Goal: Find specific page/section: Locate item on page

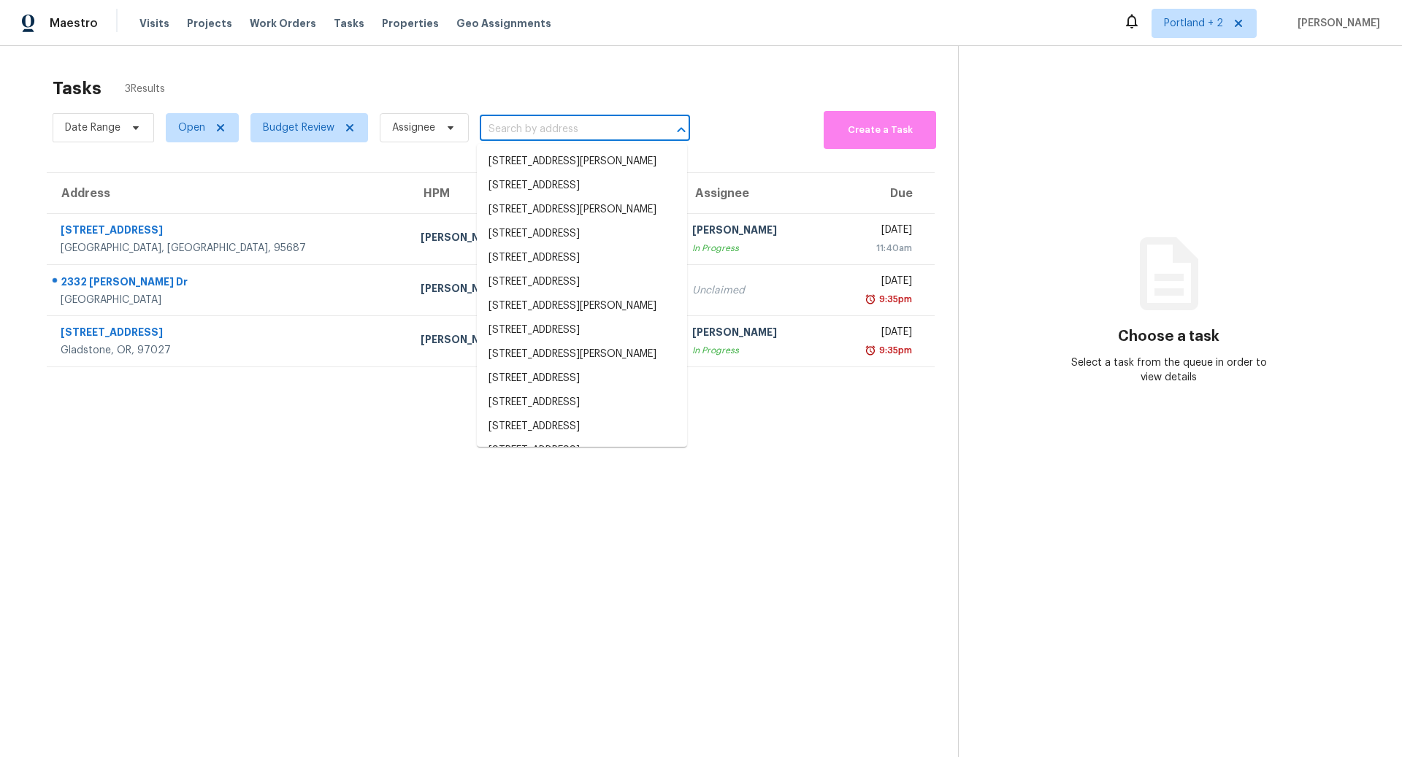
click at [536, 132] on input "text" at bounding box center [564, 129] width 169 height 23
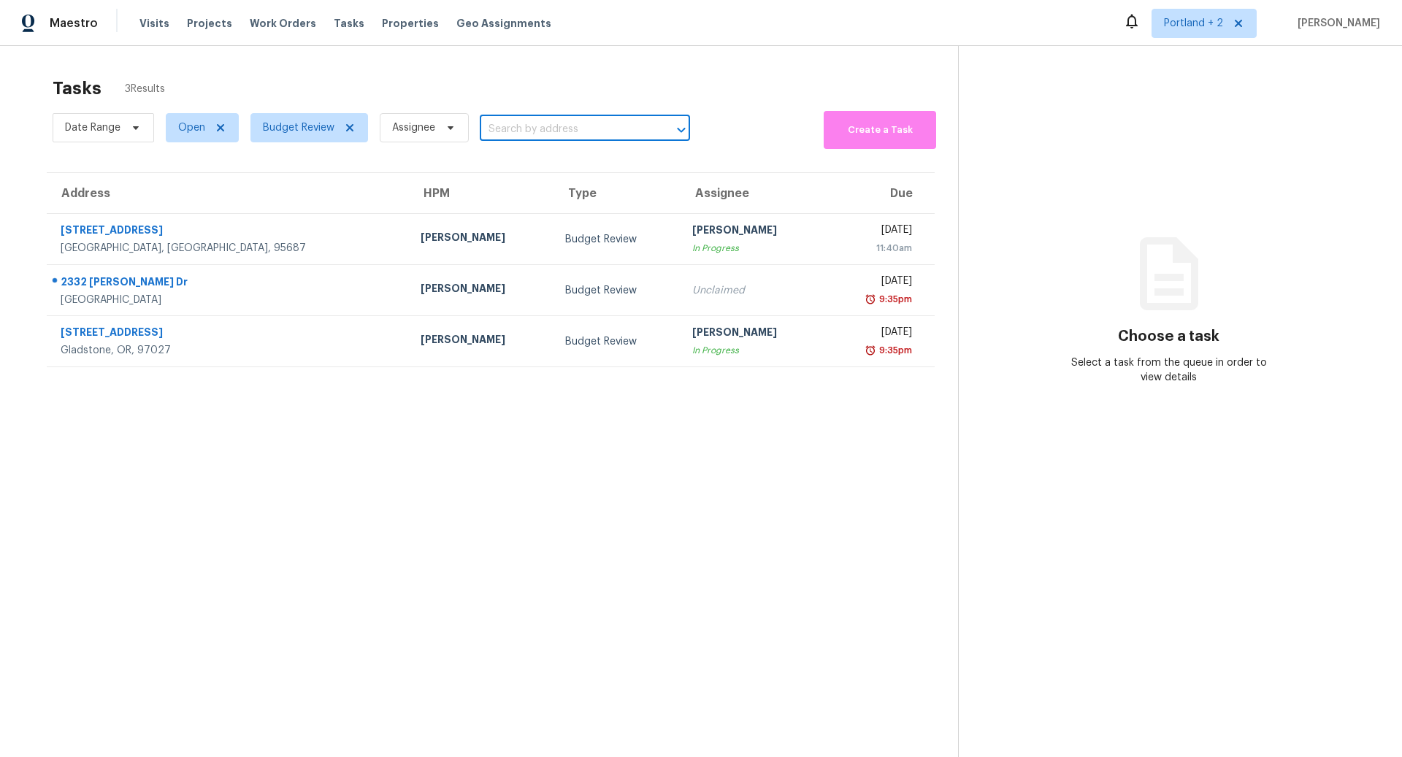
paste input "Walk for major foundation issues"
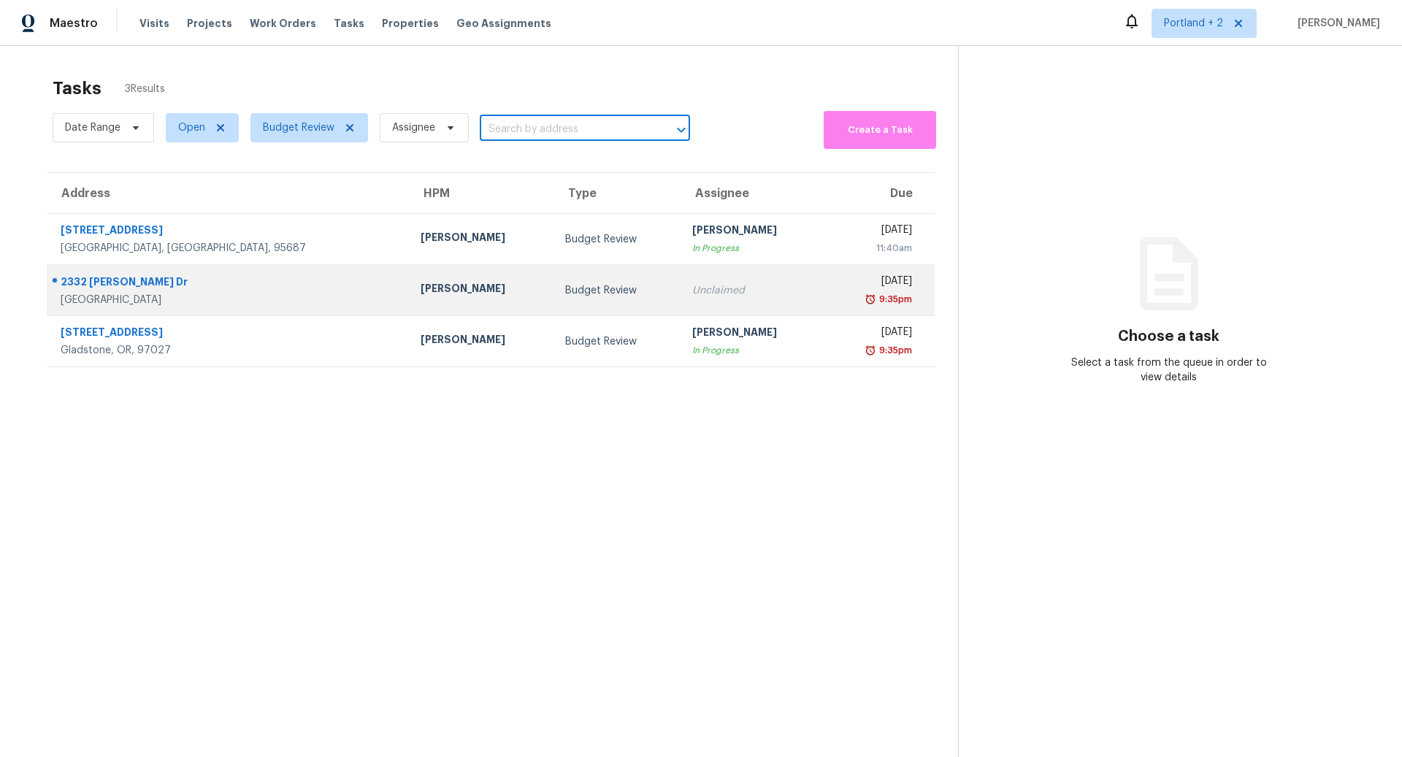
type input "Walk for major foundation issues"
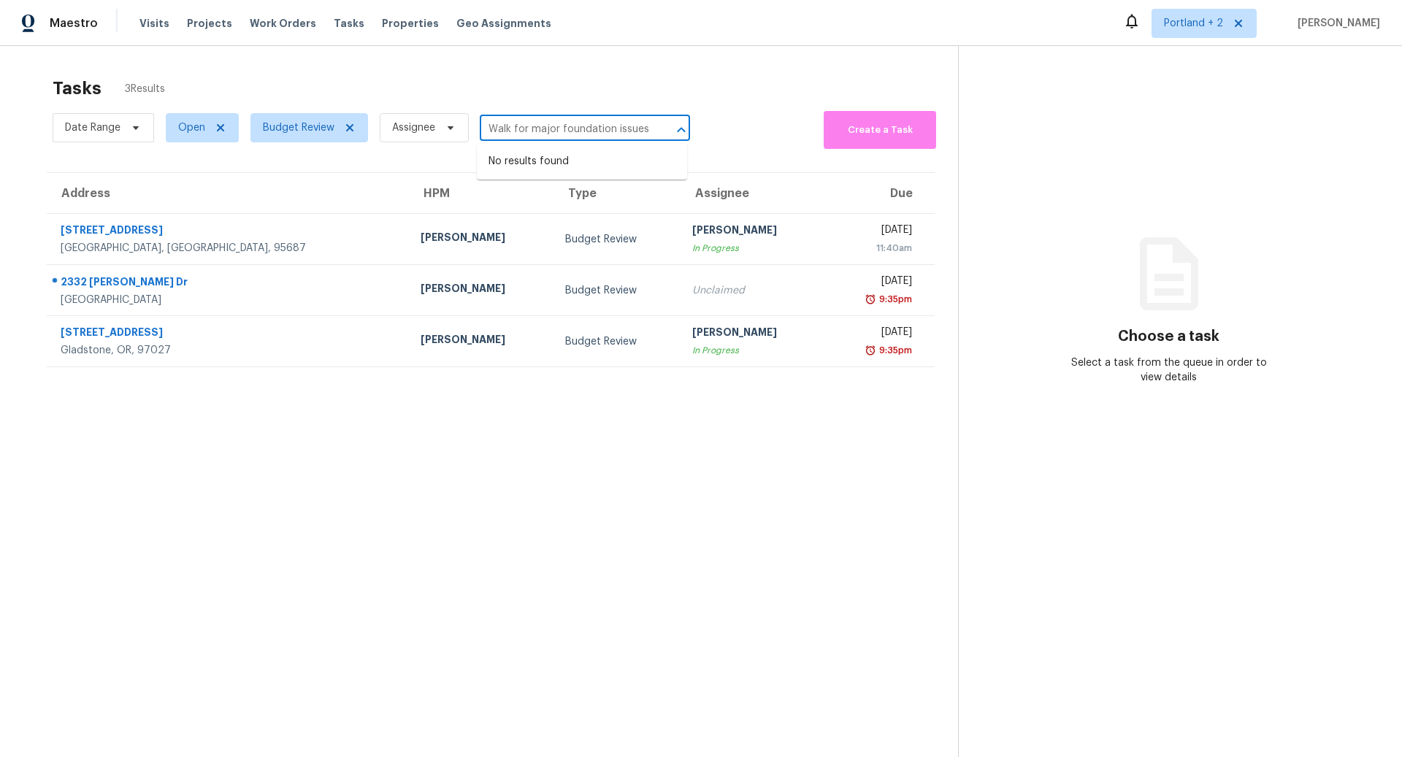
click at [623, 122] on input "Walk for major foundation issues" at bounding box center [564, 129] width 169 height 23
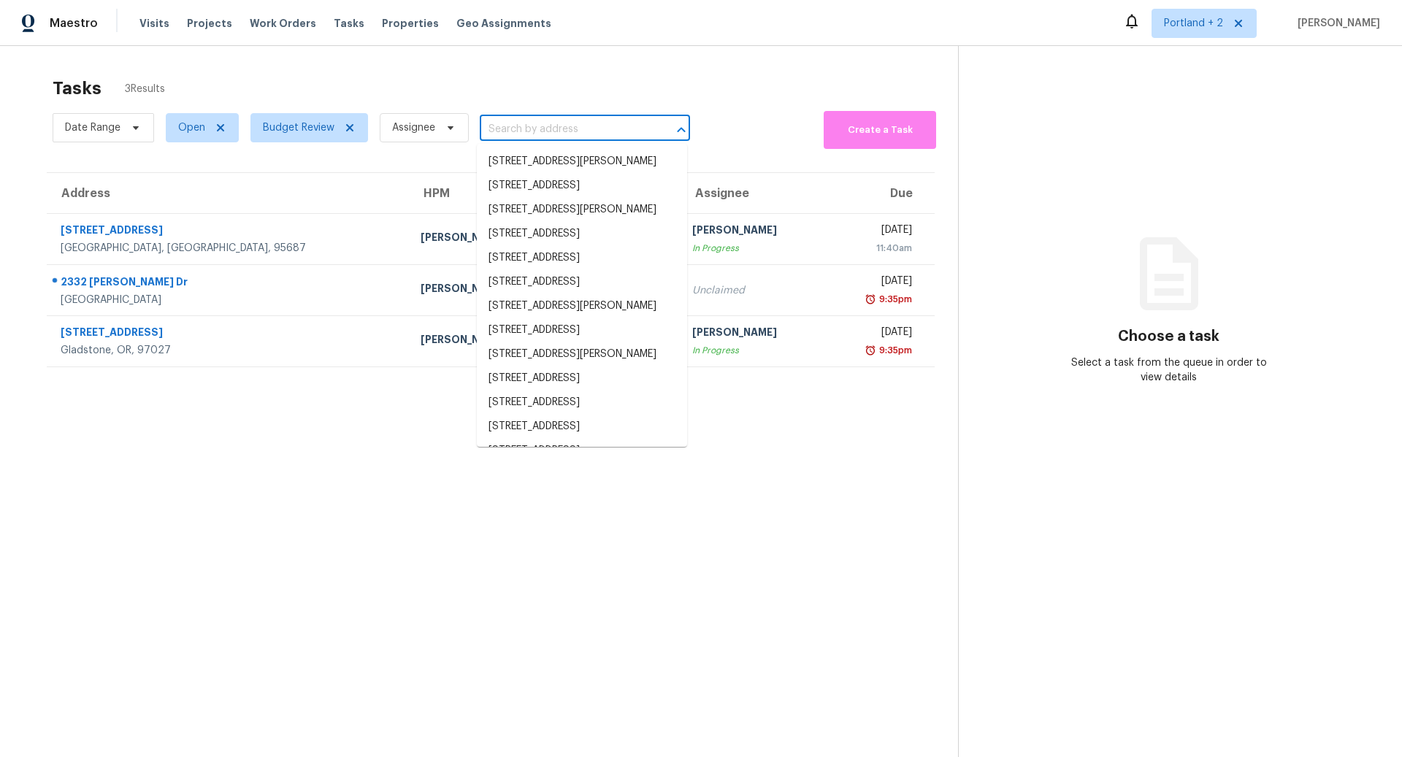
click at [508, 122] on input "text" at bounding box center [564, 129] width 169 height 23
paste input "7517 Hazelton Way, Sacramento, CA 95829"
type input "7517 Hazelton Way, Sacramento, CA 95829"
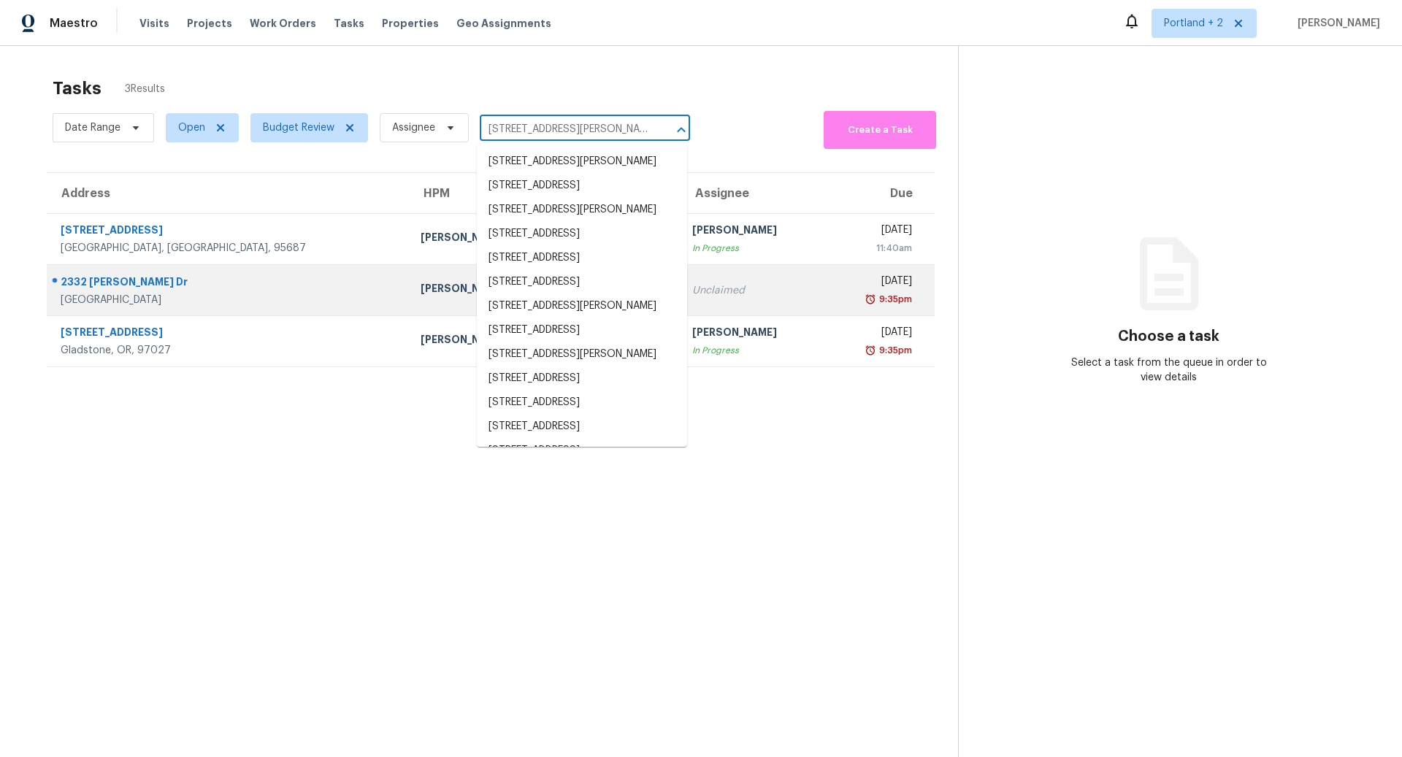
scroll to position [0, 43]
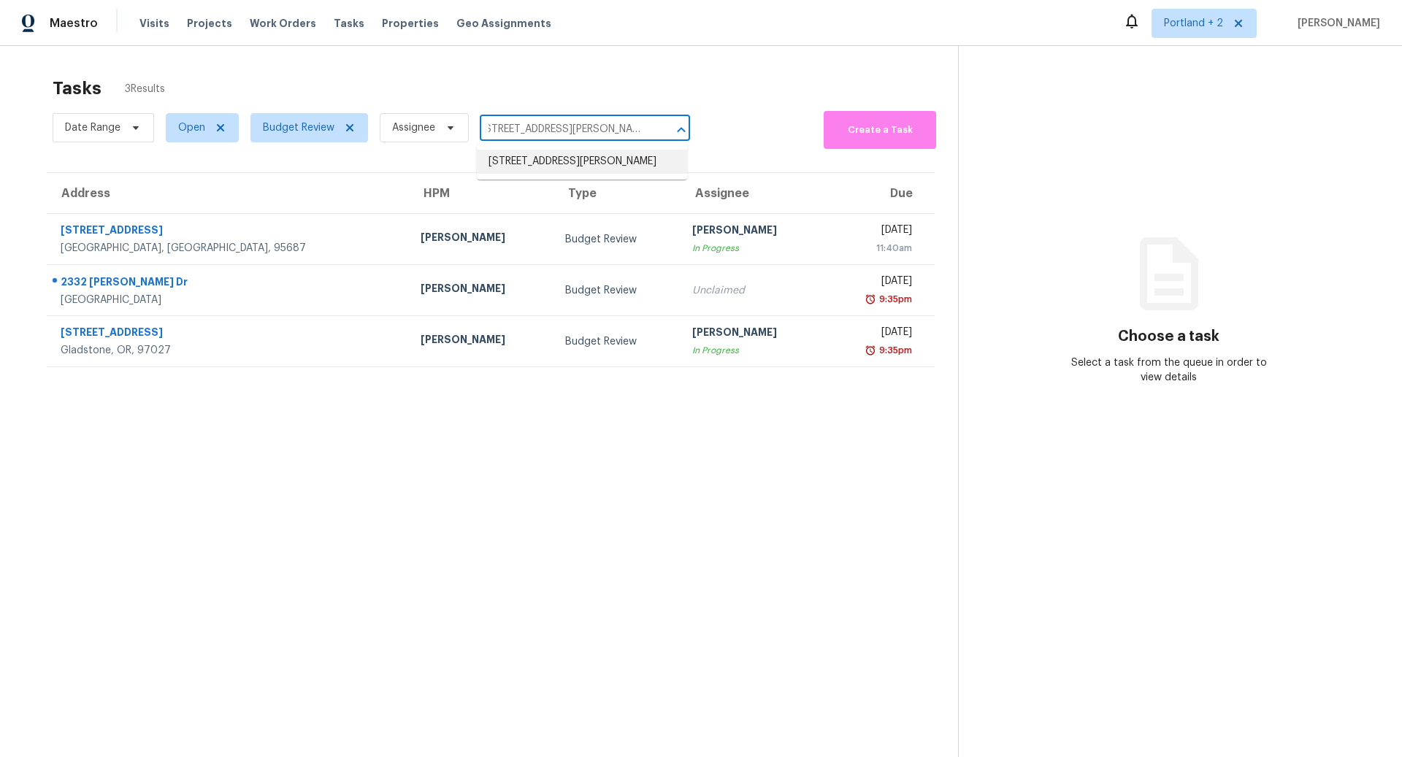
click at [544, 171] on li "7517 Hazelton Way, Sacramento, CA 95829" at bounding box center [582, 162] width 210 height 24
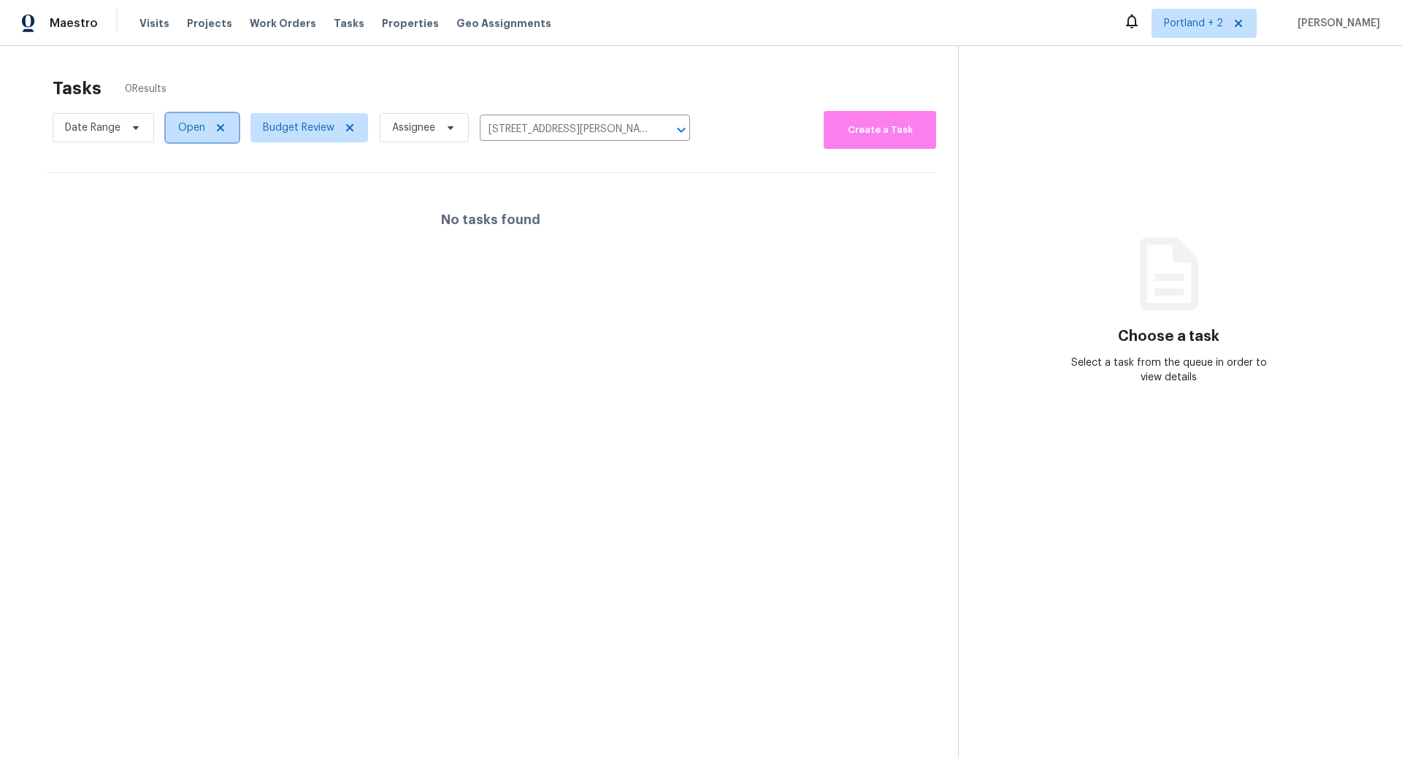
click at [218, 127] on icon at bounding box center [220, 127] width 7 height 7
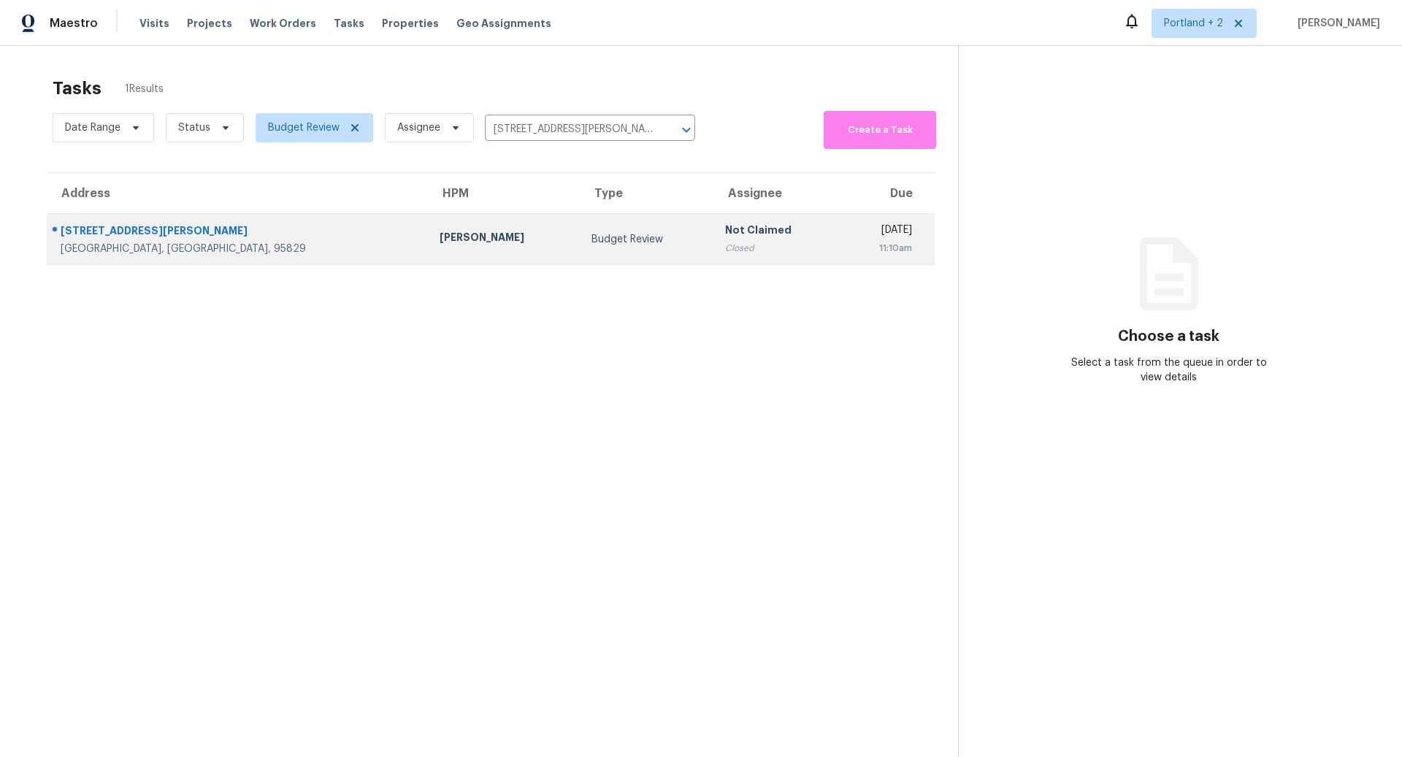
click at [114, 235] on div "7517 Hazelton Way" at bounding box center [239, 232] width 356 height 18
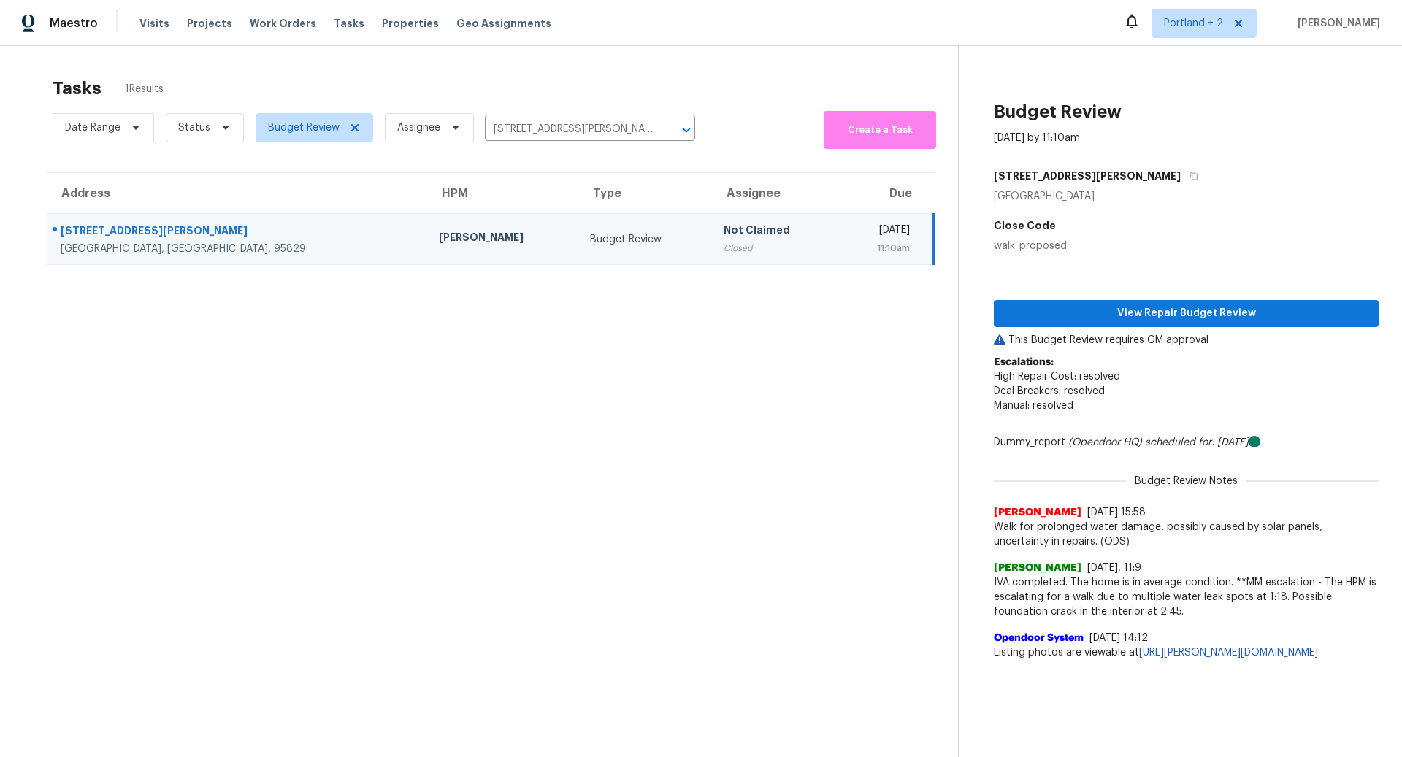
click at [1073, 543] on span "Walk for prolonged water damage, possibly caused by solar panels, uncertainty i…" at bounding box center [1186, 534] width 385 height 29
drag, startPoint x: 1073, startPoint y: 543, endPoint x: 994, endPoint y: 526, distance: 80.8
click at [994, 526] on span "Walk for prolonged water damage, possibly caused by solar panels, uncertainty i…" at bounding box center [1186, 534] width 385 height 29
copy span "Walk for prolonged water damage, possibly caused by solar panels, uncertainty i…"
